Goal: Task Accomplishment & Management: Complete application form

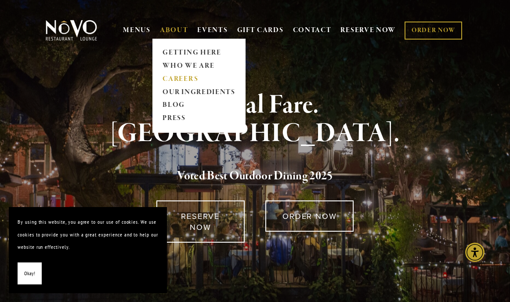
click at [185, 76] on link "CAREERS" at bounding box center [199, 79] width 78 height 13
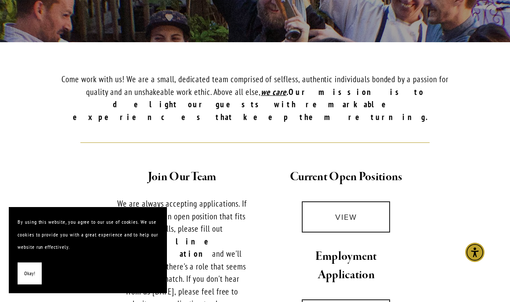
scroll to position [288, 0]
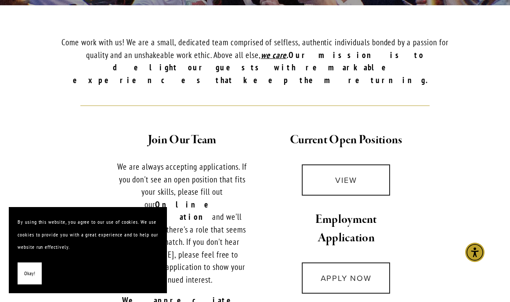
click at [36, 267] on button "Okay!" at bounding box center [30, 273] width 24 height 22
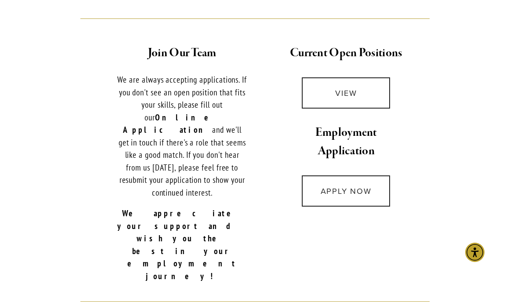
scroll to position [389, 0]
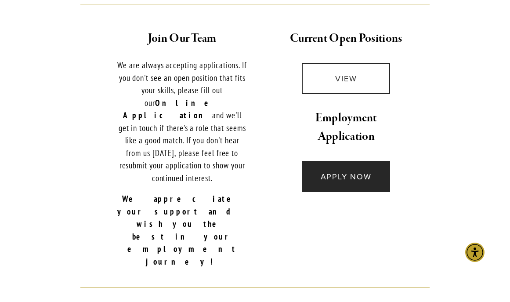
click at [340, 170] on link "APPLY NOW" at bounding box center [346, 176] width 88 height 31
